Goal: Obtain resource: Download file/media

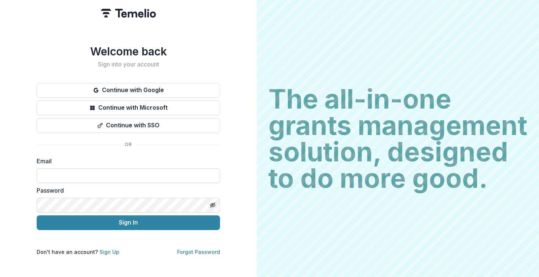
click at [210, 175] on input at bounding box center [128, 175] width 183 height 15
click at [170, 84] on button "Continue with Google" at bounding box center [128, 90] width 183 height 15
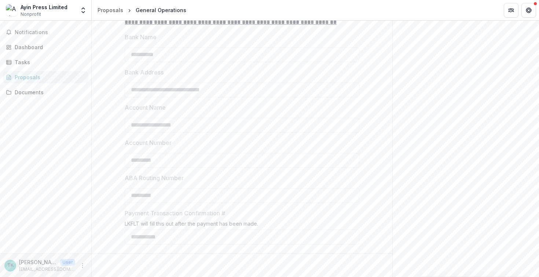
scroll to position [1052, 0]
click at [49, 9] on div "Ayin Press Limited" at bounding box center [44, 7] width 47 height 8
click at [31, 48] on div "Dashboard" at bounding box center [49, 47] width 68 height 8
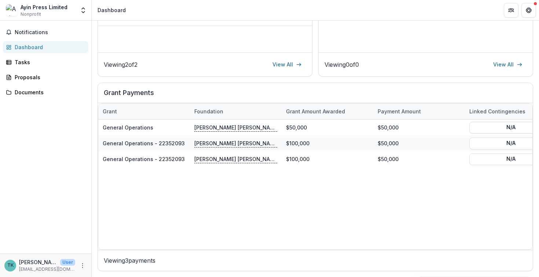
scroll to position [189, 0]
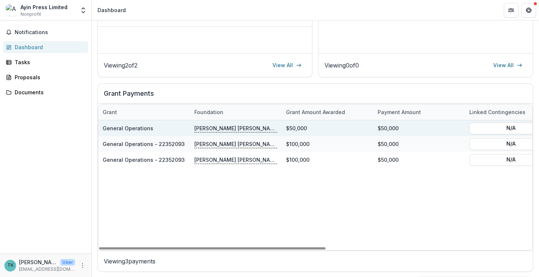
click at [219, 131] on p "[PERSON_NAME] [PERSON_NAME] Foundation for Living Torah" at bounding box center [235, 128] width 83 height 8
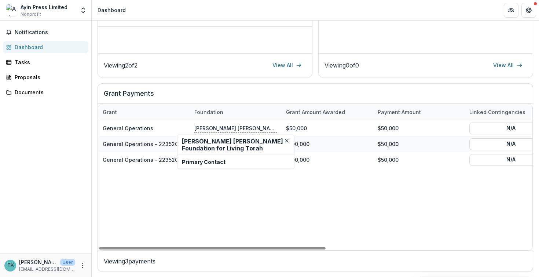
click at [210, 162] on p "Primary Contact" at bounding box center [236, 162] width 108 height 8
click at [199, 153] on header "[PERSON_NAME] [PERSON_NAME] Foundation for Living Torah" at bounding box center [236, 145] width 117 height 20
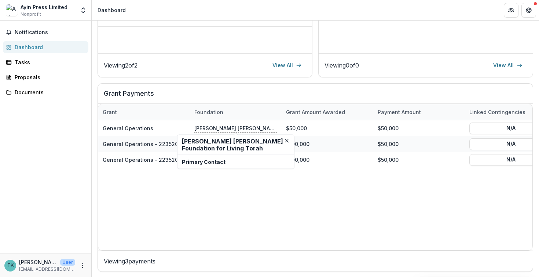
click at [199, 148] on h2 "[PERSON_NAME] [PERSON_NAME] Foundation for Living Torah" at bounding box center [236, 145] width 108 height 14
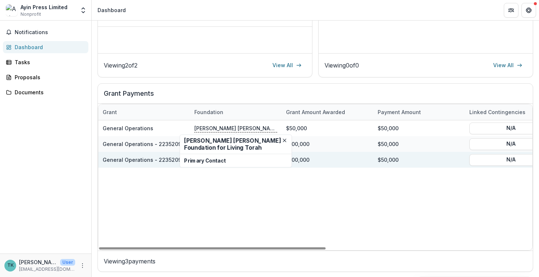
click at [158, 160] on link "General Operations - 22352093" at bounding box center [144, 160] width 82 height 6
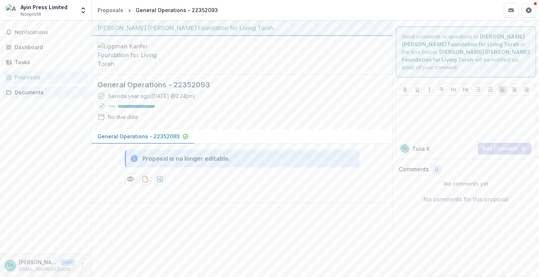
click at [46, 93] on div "Documents" at bounding box center [49, 92] width 68 height 8
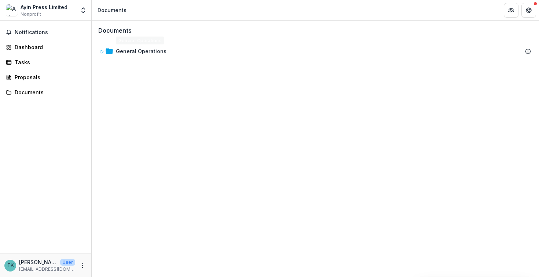
click at [118, 44] on div "General Operations" at bounding box center [315, 51] width 446 height 22
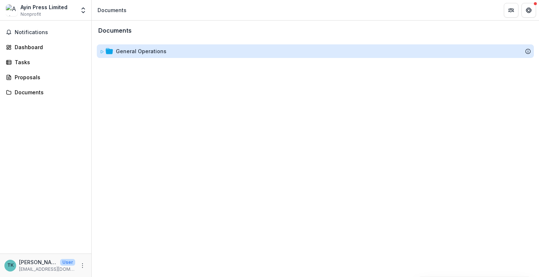
click at [118, 50] on div "General Operations" at bounding box center [141, 51] width 51 height 8
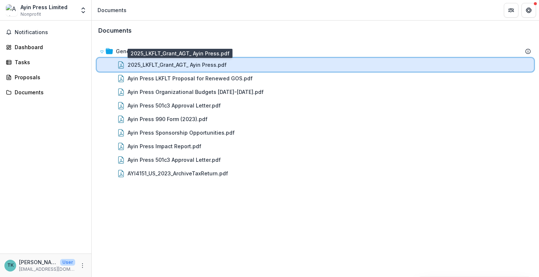
click at [142, 70] on div "2025_LKFLT_Grant_AGT_ Ayin Press.pdf" at bounding box center [315, 65] width 437 height 14
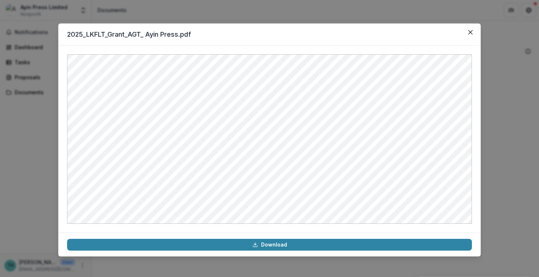
click at [208, 12] on div "2025_LKFLT_Grant_AGT_ Ayin Press.pdf Download" at bounding box center [269, 138] width 539 height 277
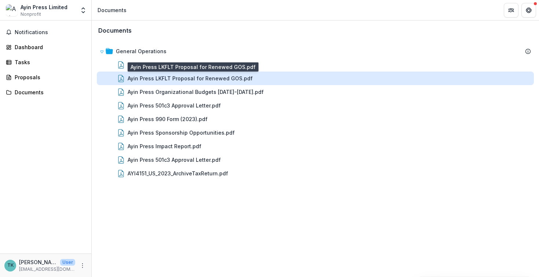
click at [180, 80] on div "Ayin Press LKFLT Proposal for Renewed GOS.pdf" at bounding box center [190, 78] width 125 height 8
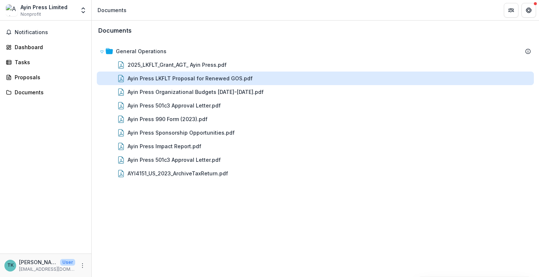
click at [180, 80] on div "Loading..." at bounding box center [269, 138] width 405 height 169
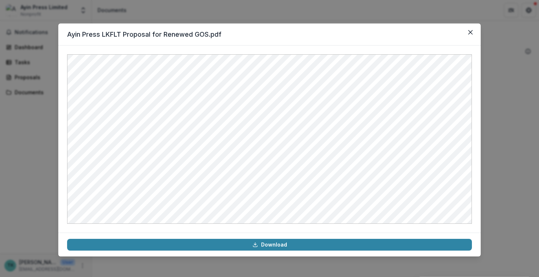
click at [183, 14] on div "Ayin Press LKFLT Proposal for Renewed GOS.pdf Download" at bounding box center [269, 138] width 539 height 277
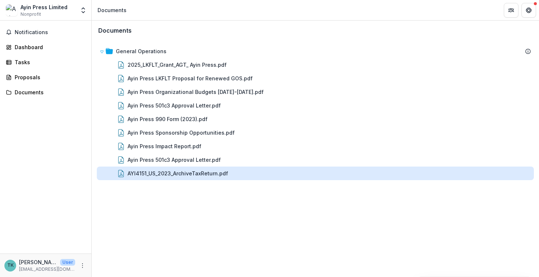
click at [200, 171] on div "AYI4151_US_2023_ArchiveTaxReturn.pdf" at bounding box center [178, 173] width 100 height 8
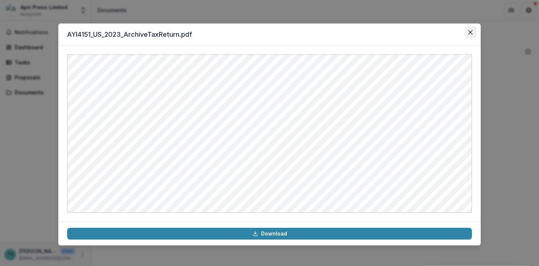
click at [474, 37] on button "Close" at bounding box center [471, 32] width 12 height 12
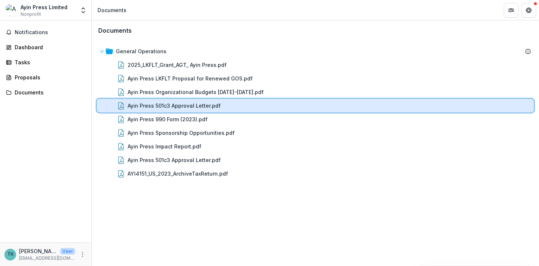
click at [325, 103] on div "Ayin Press 501c3 Approval Letter.pdf" at bounding box center [329, 106] width 403 height 8
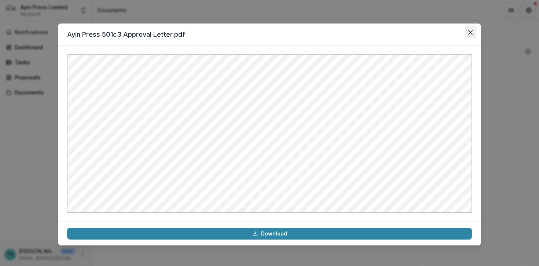
click at [473, 30] on button "Close" at bounding box center [471, 32] width 12 height 12
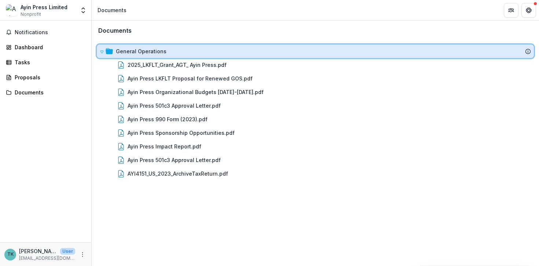
click at [198, 57] on div "General Operations" at bounding box center [315, 51] width 437 height 14
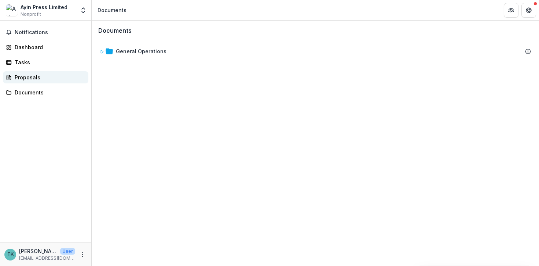
click at [50, 75] on div "Proposals" at bounding box center [49, 77] width 68 height 8
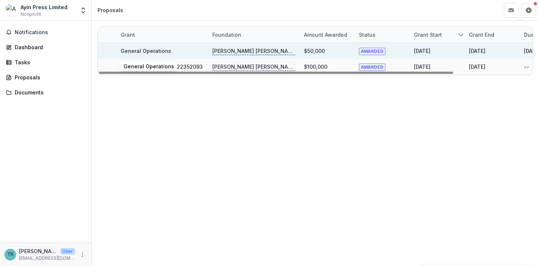
click at [153, 52] on link "General Operations" at bounding box center [146, 51] width 51 height 6
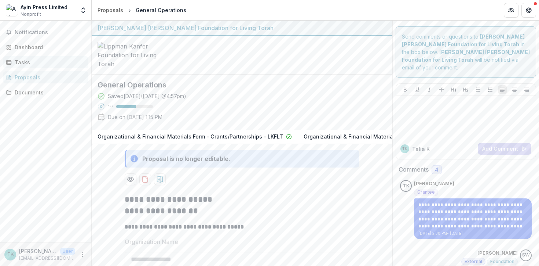
click at [46, 68] on link "Tasks" at bounding box center [45, 62] width 85 height 12
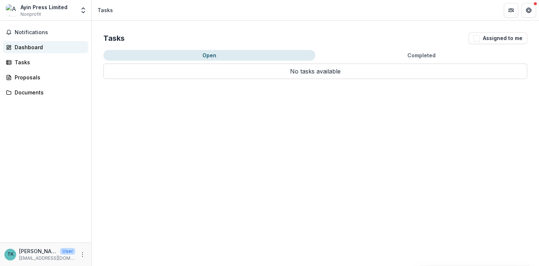
click at [44, 47] on div "Dashboard" at bounding box center [49, 47] width 68 height 8
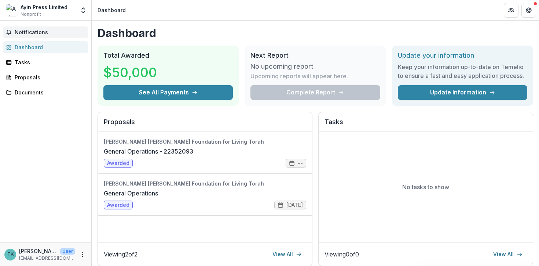
click at [39, 33] on span "Notifications" at bounding box center [50, 32] width 71 height 6
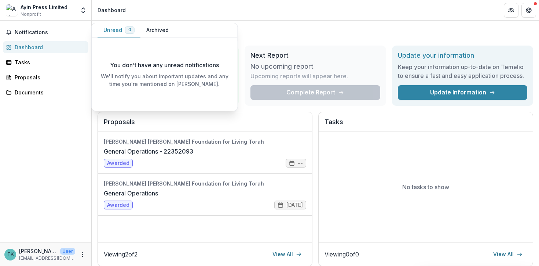
click at [41, 14] on div "Ayin Press Limited Nonprofit" at bounding box center [44, 10] width 47 height 14
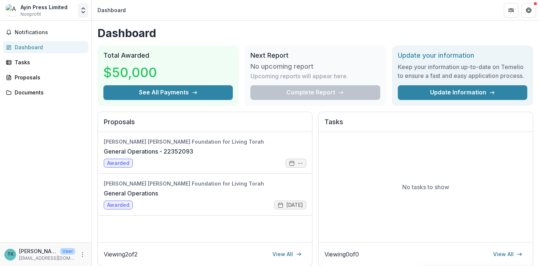
click at [82, 11] on icon "Open entity switcher" at bounding box center [83, 10] width 7 height 7
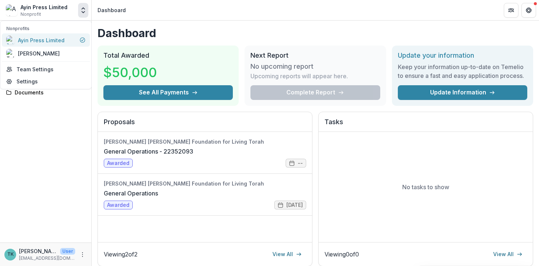
click at [56, 43] on div "Ayin Press Limited" at bounding box center [41, 40] width 47 height 8
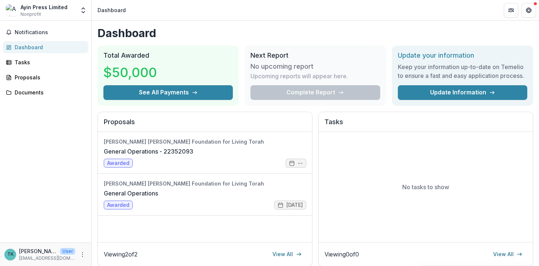
click at [62, 11] on div "Ayin Press Limited Nonprofit" at bounding box center [44, 10] width 47 height 14
click at [60, 8] on div "Ayin Press Limited" at bounding box center [44, 7] width 47 height 8
click at [90, 15] on div "Ayin Press Limited Nonprofit Nonprofits Ayin Press Limited [PERSON_NAME] Team S…" at bounding box center [45, 11] width 91 height 17
click at [528, 12] on icon "Get Help" at bounding box center [529, 10] width 6 height 6
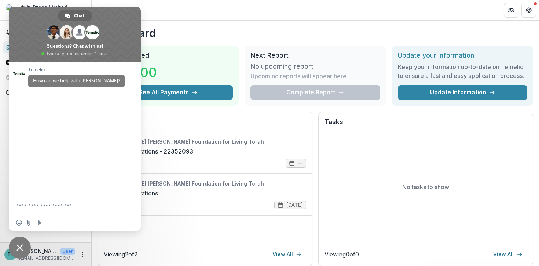
drag, startPoint x: 534, startPoint y: 3, endPoint x: 538, endPoint y: -7, distance: 11.0
click at [538, 0] on html "Skip to content Ayin Press Limited Nonprofit Nonprofits Ayin Press Limited [PER…" at bounding box center [269, 133] width 539 height 266
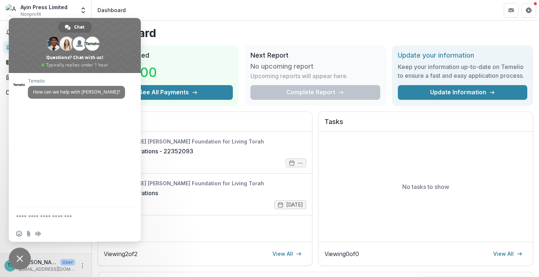
click at [351, 47] on div "Next Report No upcoming report Upcoming reports will appear here. Complete Repo…" at bounding box center [315, 75] width 141 height 60
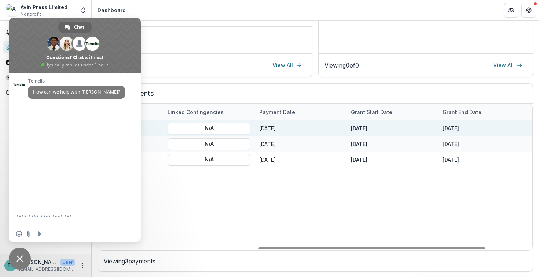
scroll to position [0, 393]
